Goal: Task Accomplishment & Management: Manage account settings

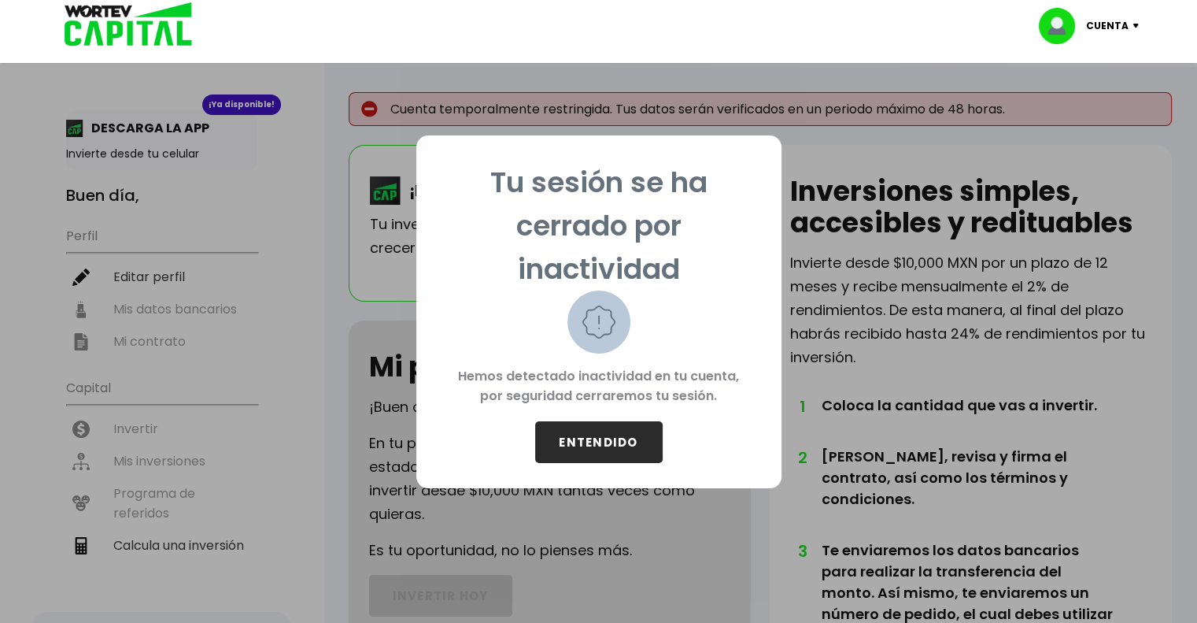
click at [617, 445] on button "ENTENDIDO" at bounding box center [599, 442] width 128 height 42
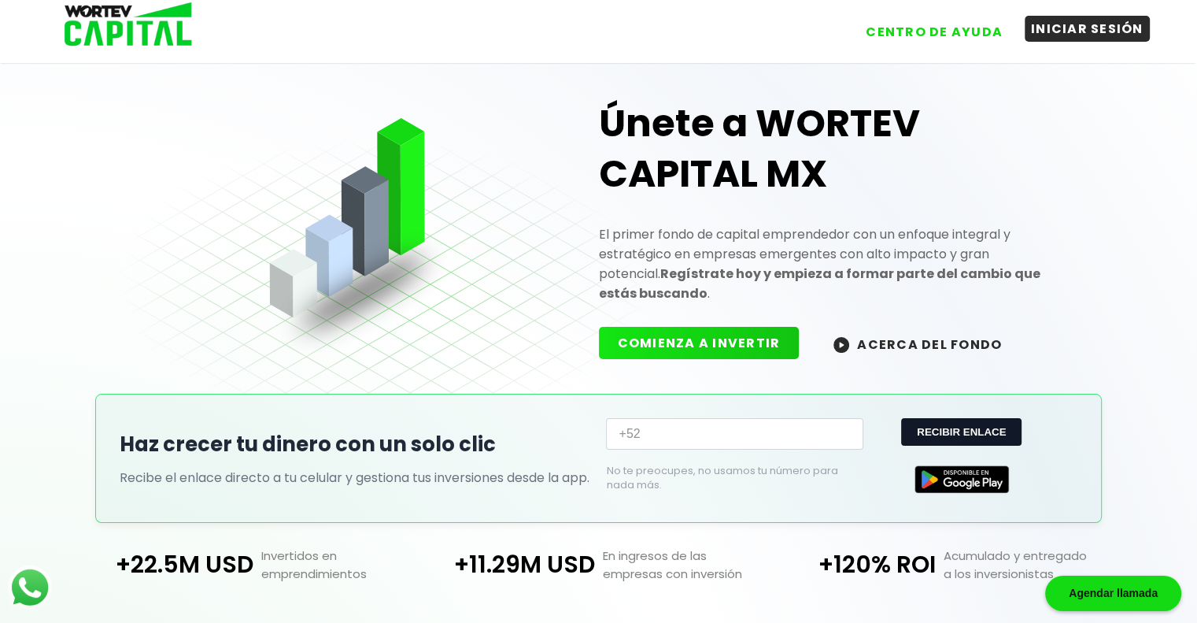
click at [1052, 37] on button "INICIAR SESIÓN" at bounding box center [1087, 29] width 125 height 26
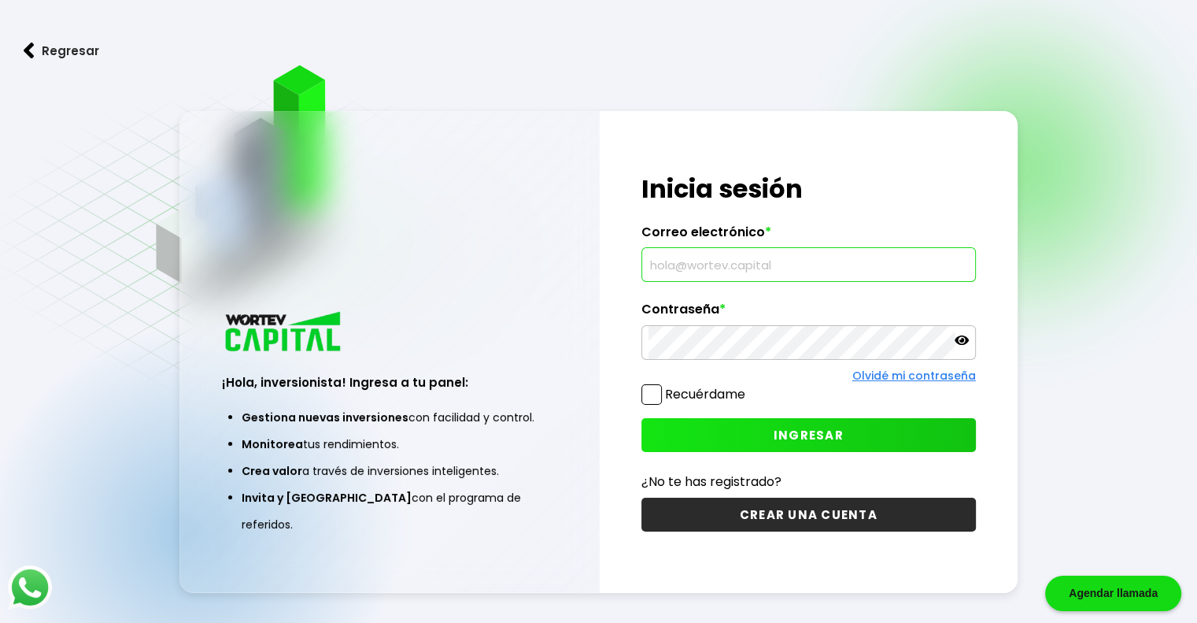
click at [807, 257] on input "text" at bounding box center [809, 264] width 320 height 33
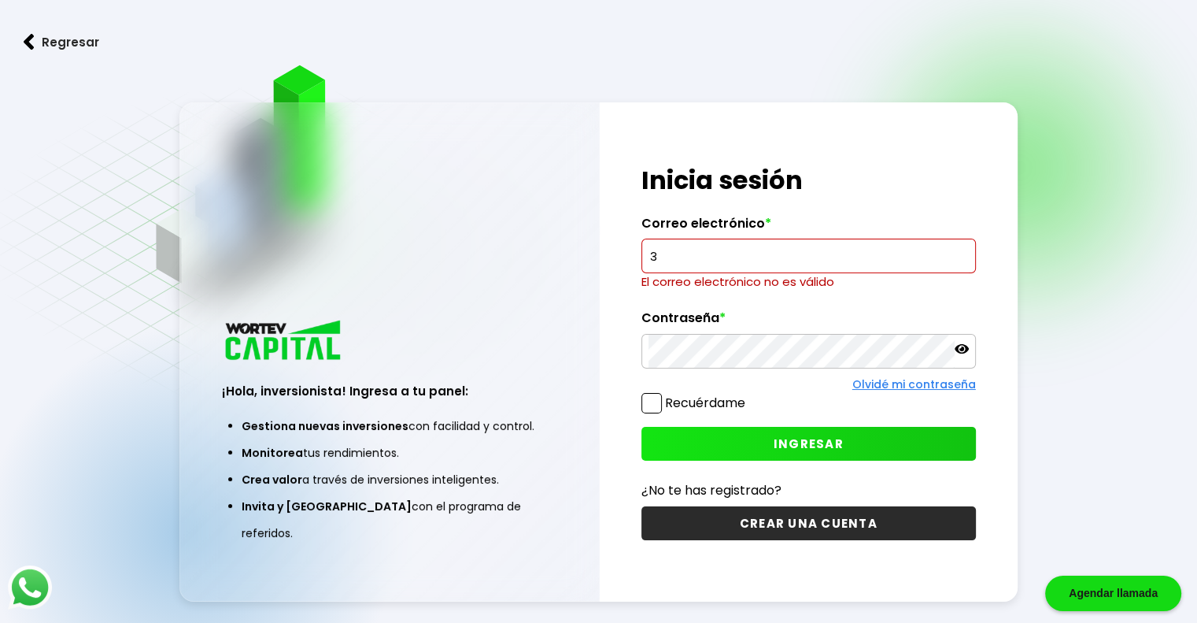
type input "[EMAIL_ADDRESS][DOMAIN_NAME]"
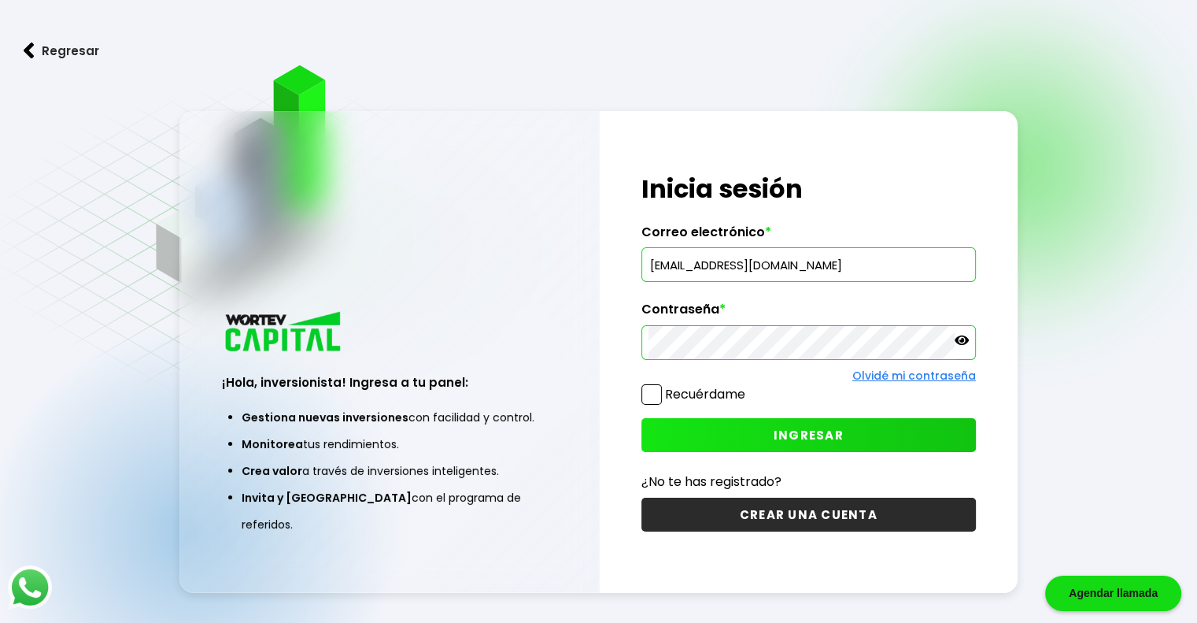
click at [651, 390] on span at bounding box center [651, 394] width 20 height 20
click at [748, 386] on input "Recuérdame" at bounding box center [748, 386] width 0 height 0
click at [691, 424] on button "INGRESAR" at bounding box center [808, 435] width 334 height 34
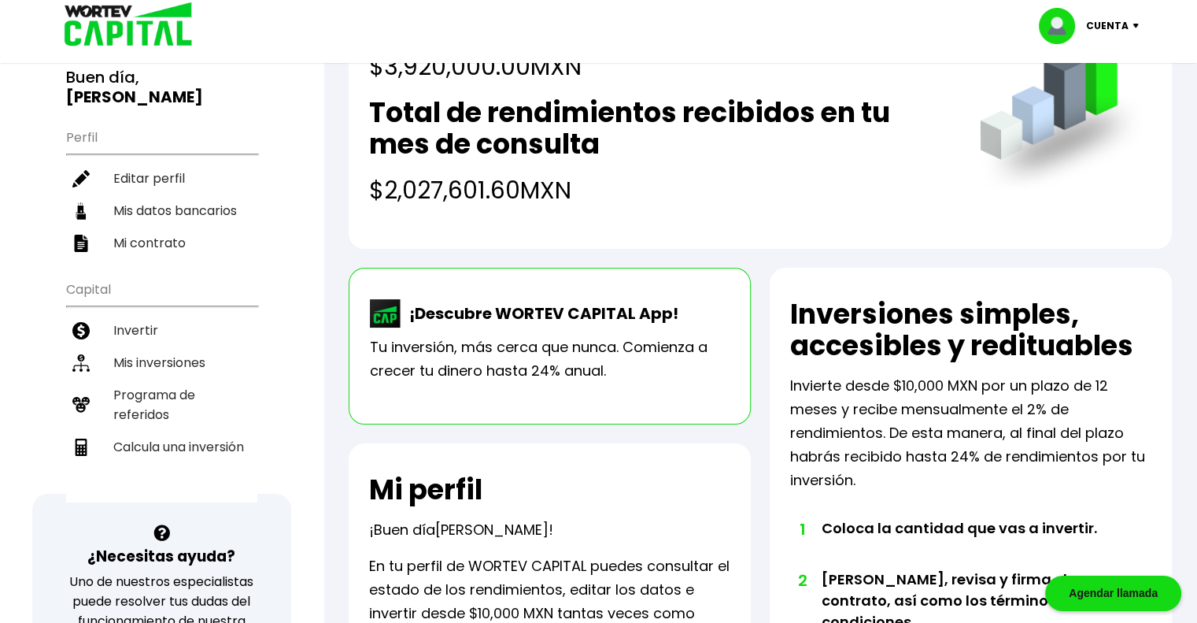
scroll to position [119, 0]
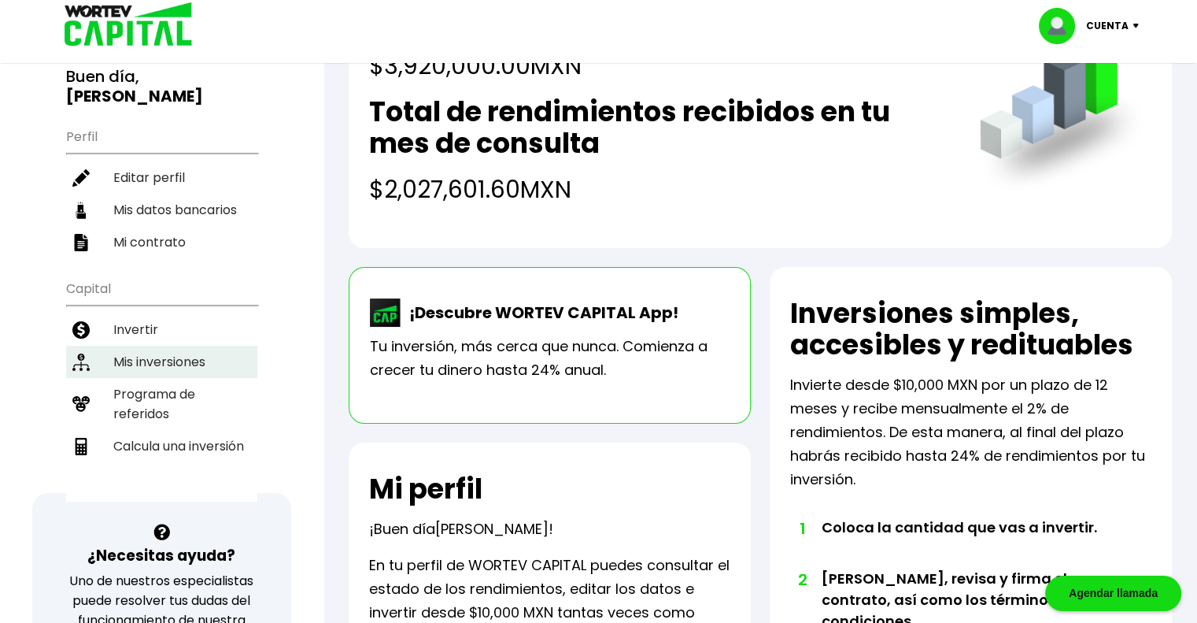
click at [205, 346] on li "Mis inversiones" at bounding box center [161, 362] width 191 height 32
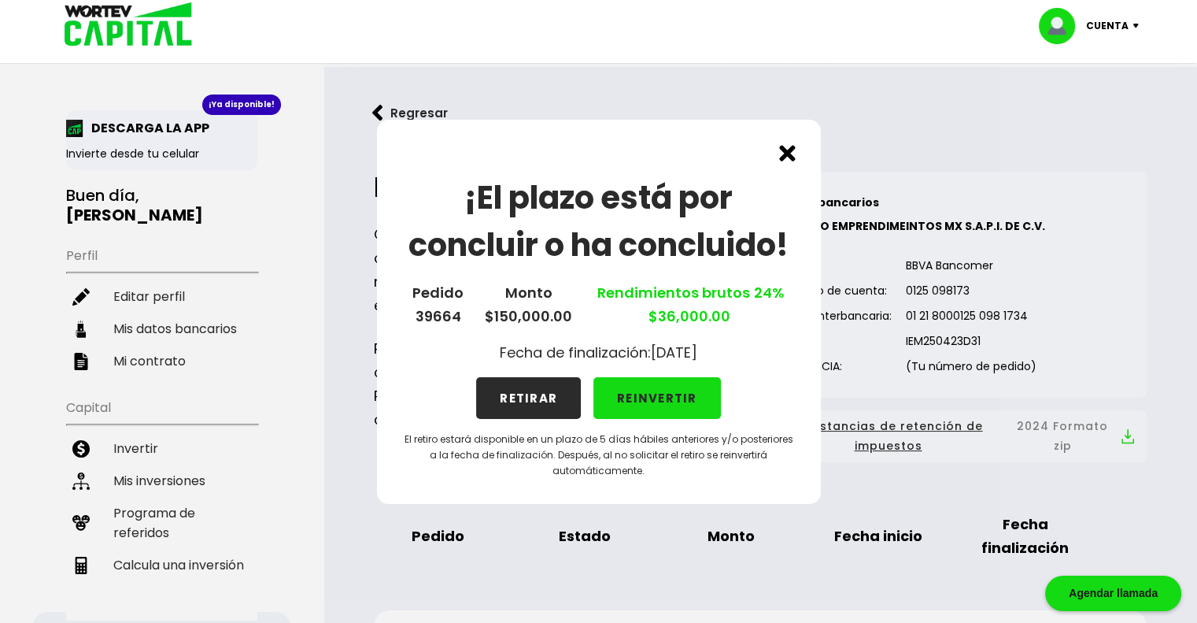
click at [528, 393] on button "RETIRAR" at bounding box center [528, 398] width 105 height 42
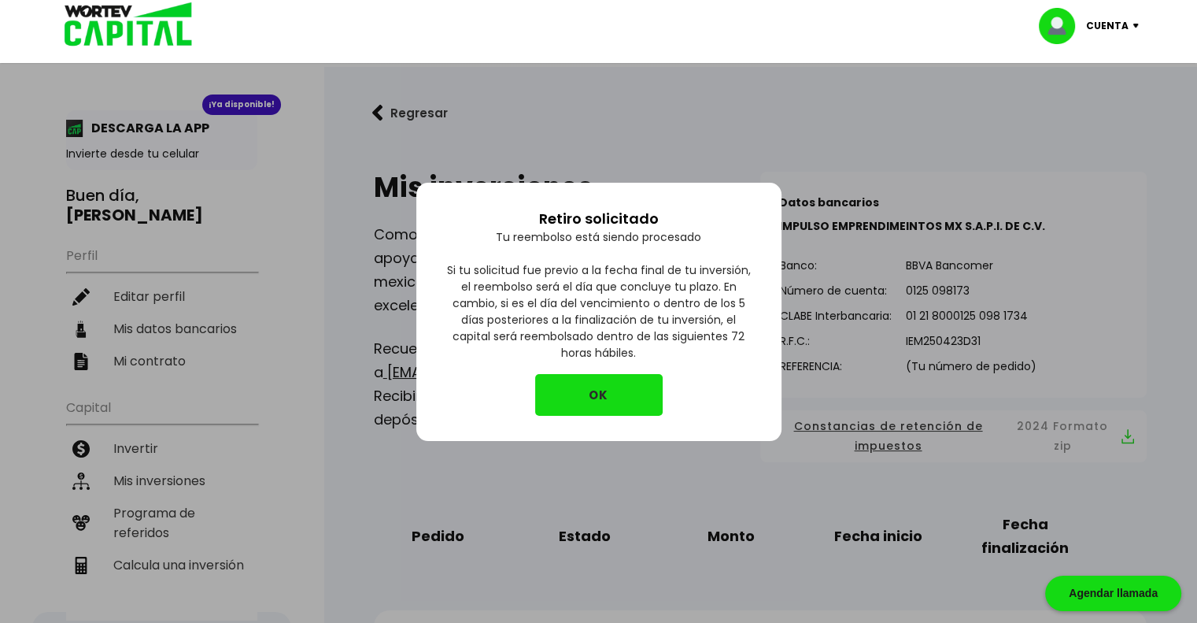
click at [609, 388] on button "OK" at bounding box center [599, 395] width 128 height 42
